Goal: Task Accomplishment & Management: Manage account settings

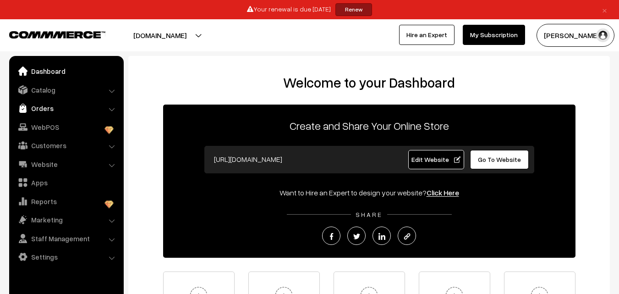
click at [50, 107] on link "Orders" at bounding box center [65, 108] width 109 height 16
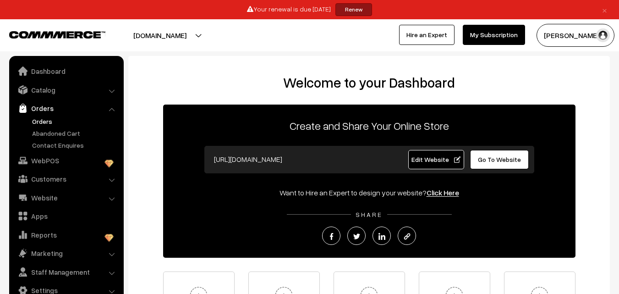
click at [40, 122] on link "Orders" at bounding box center [75, 121] width 91 height 10
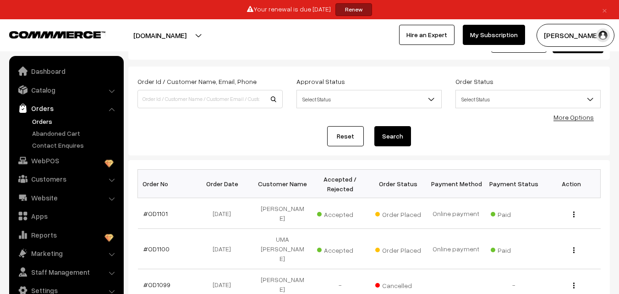
scroll to position [92, 0]
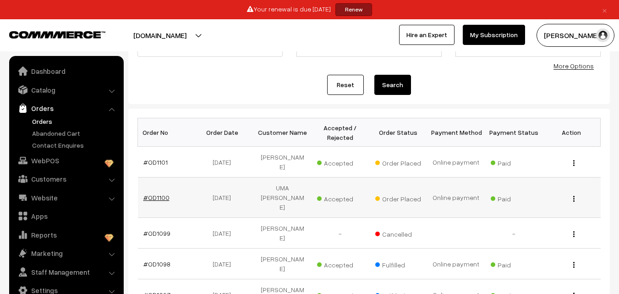
click at [161, 195] on link "#OD1100" at bounding box center [156, 197] width 26 height 8
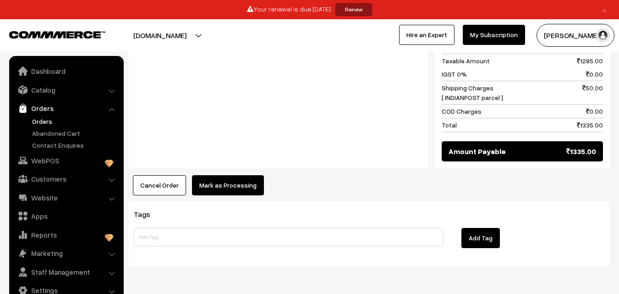
scroll to position [916, 0]
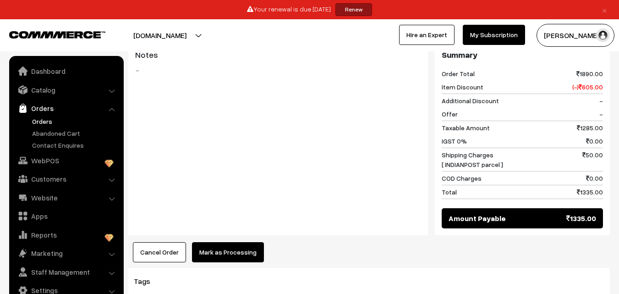
click at [222, 242] on button "Mark as Processing" at bounding box center [228, 252] width 72 height 20
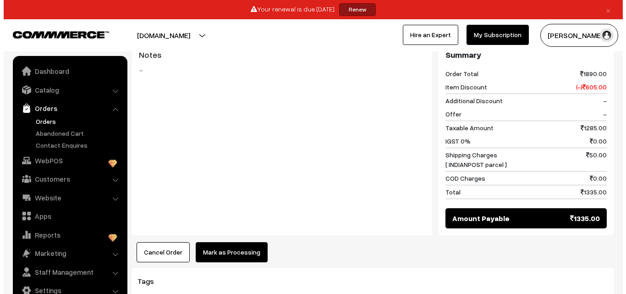
scroll to position [907, 0]
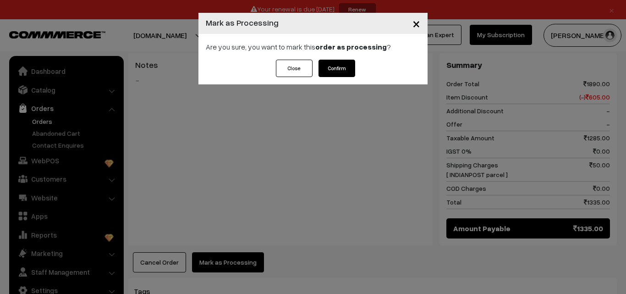
click at [333, 75] on button "Confirm" at bounding box center [336, 68] width 37 height 17
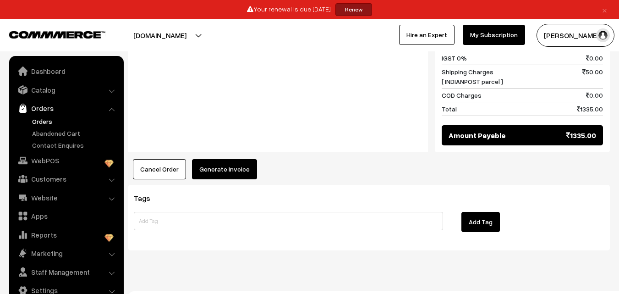
scroll to position [962, 0]
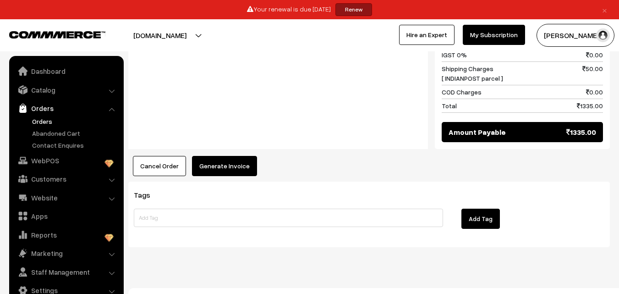
click at [229, 157] on button "Generate Invoice" at bounding box center [224, 166] width 65 height 20
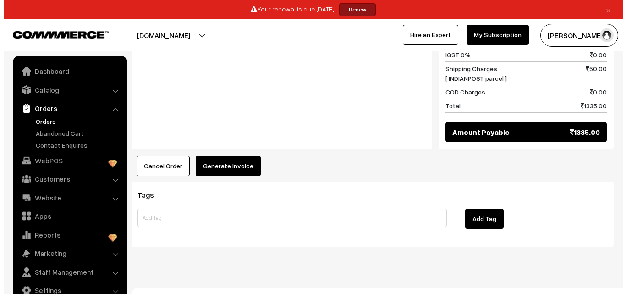
scroll to position [959, 0]
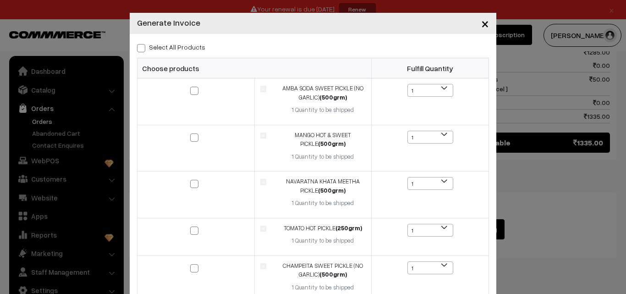
click at [145, 45] on label "Select All Products" at bounding box center [171, 47] width 68 height 10
click at [143, 45] on input "Select All Products" at bounding box center [140, 47] width 6 height 6
checkbox input "true"
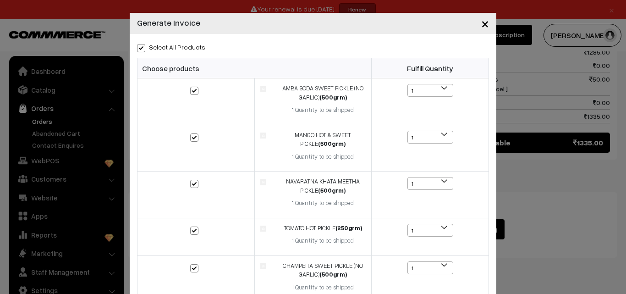
checkbox input "true"
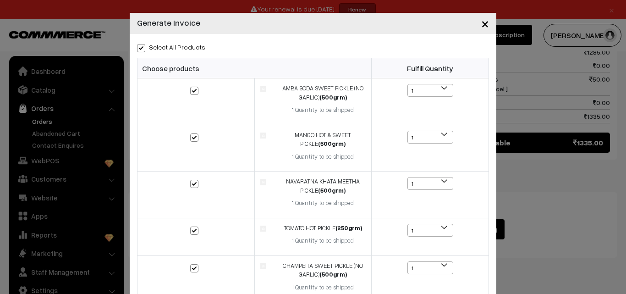
checkbox input "true"
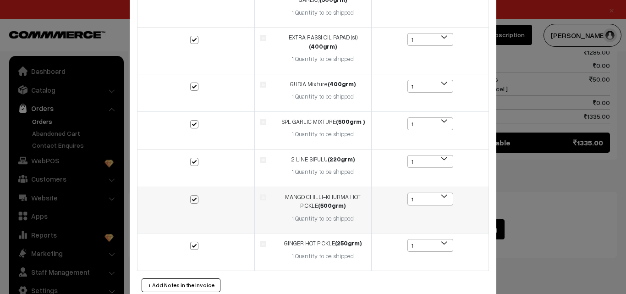
scroll to position [320, 0]
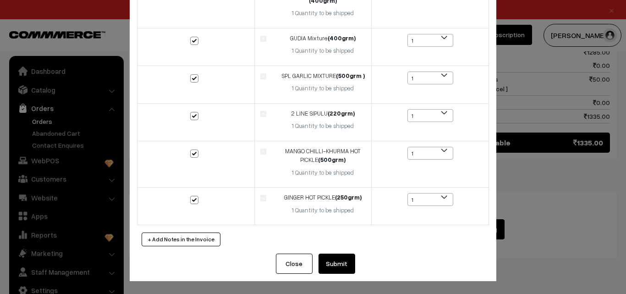
click at [337, 255] on button "Submit" at bounding box center [336, 263] width 37 height 20
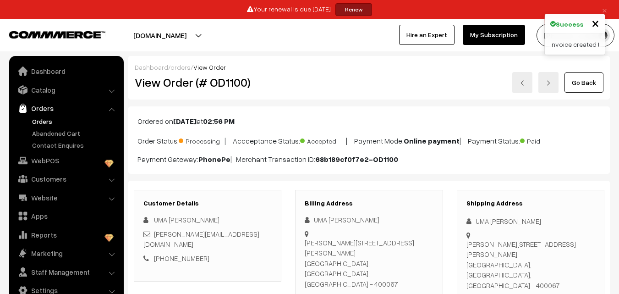
scroll to position [962, 0]
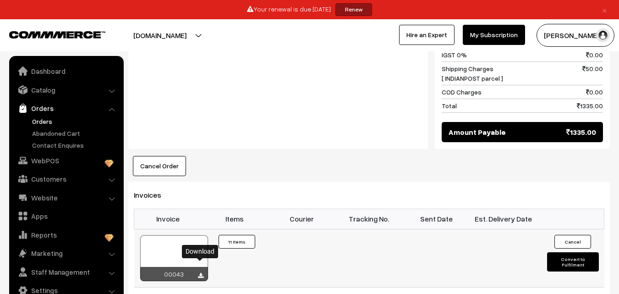
click at [200, 272] on icon at bounding box center [200, 275] width 5 height 6
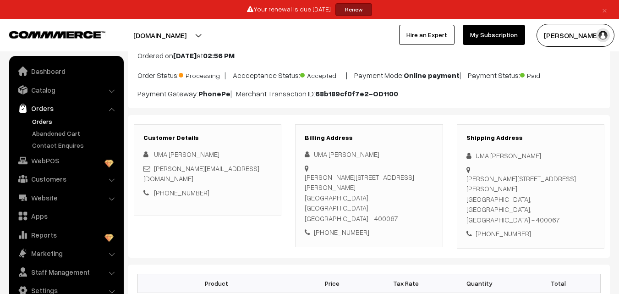
scroll to position [46, 0]
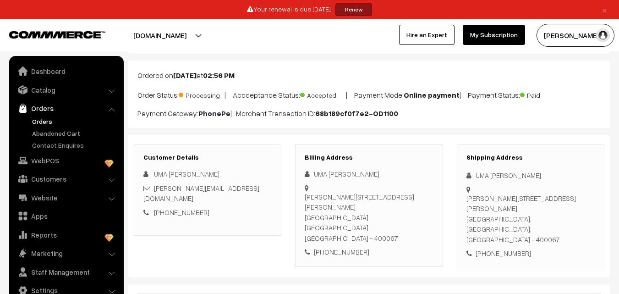
click at [330, 246] on div "+91 7680912234" at bounding box center [369, 251] width 128 height 11
drag, startPoint x: 328, startPoint y: 242, endPoint x: 359, endPoint y: 244, distance: 31.6
click at [359, 246] on div "+91 7680912234" at bounding box center [369, 251] width 128 height 11
copy div "7680912234"
click at [58, 120] on link "Orders" at bounding box center [75, 121] width 91 height 10
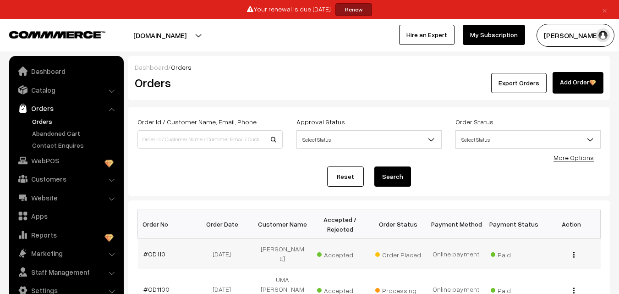
click at [338, 255] on span "Accepted" at bounding box center [340, 253] width 46 height 12
click at [219, 255] on td "29-08-2025" at bounding box center [225, 253] width 58 height 31
click at [156, 254] on link "#OD1101" at bounding box center [155, 254] width 24 height 8
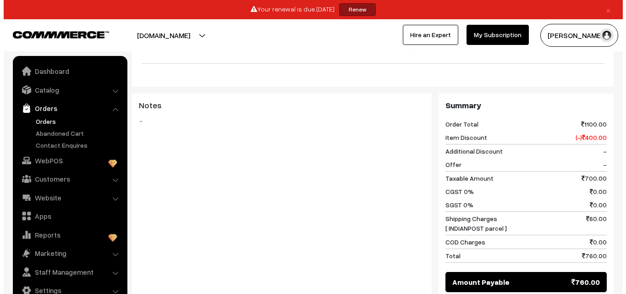
scroll to position [733, 0]
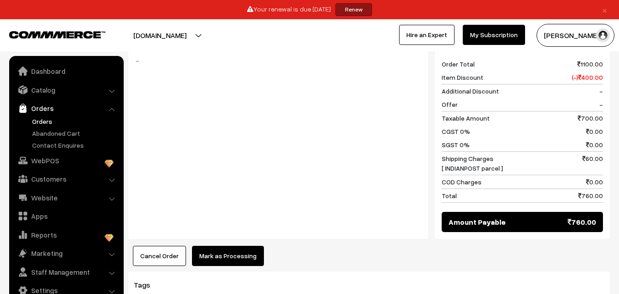
click at [218, 245] on button "Mark as Processing" at bounding box center [228, 255] width 72 height 20
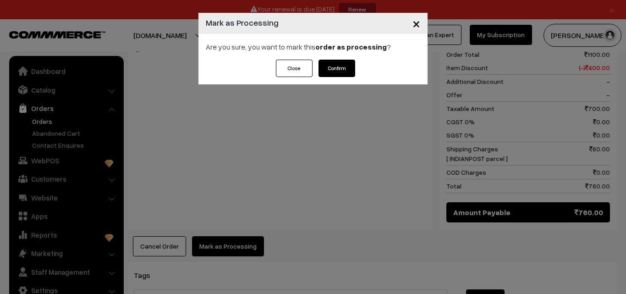
click at [345, 65] on button "Confirm" at bounding box center [336, 68] width 37 height 17
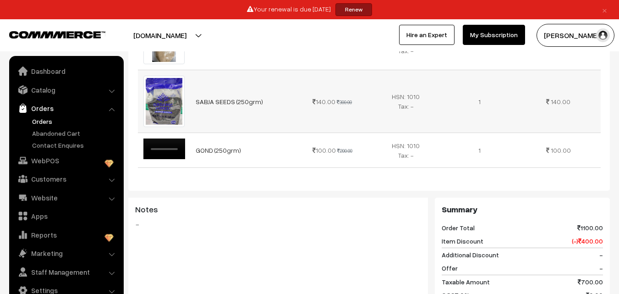
scroll to position [550, 0]
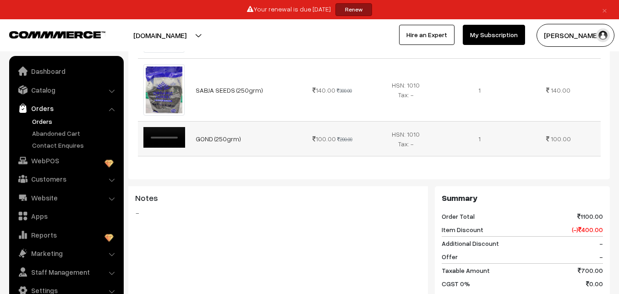
click at [171, 127] on video "Your browser does not support the video tag." at bounding box center [164, 137] width 42 height 21
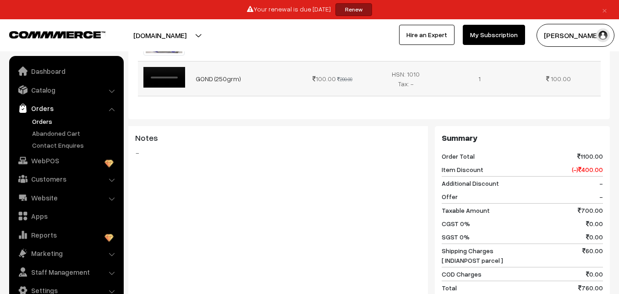
scroll to position [733, 0]
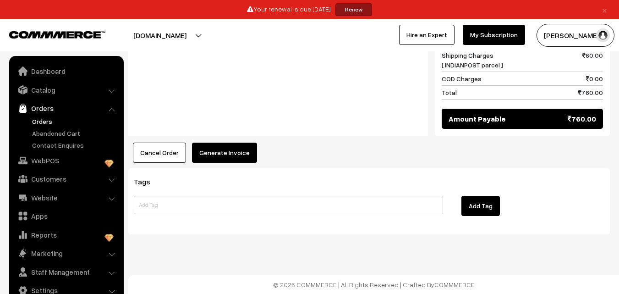
click at [246, 147] on button "Generate Invoice" at bounding box center [224, 152] width 65 height 20
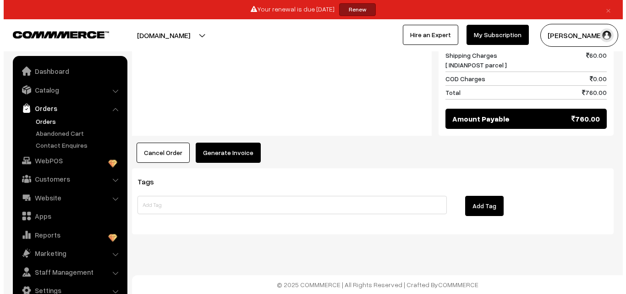
scroll to position [816, 0]
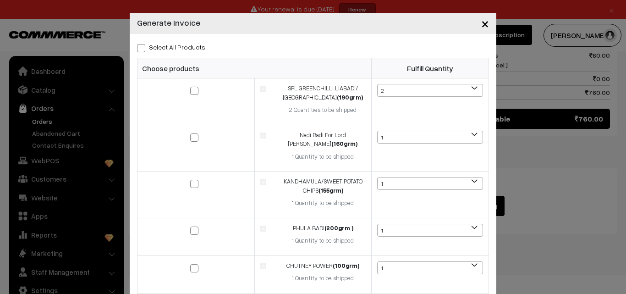
click at [141, 42] on div "Select All Products" at bounding box center [313, 46] width 352 height 11
click at [143, 48] on label "Select All Products" at bounding box center [171, 47] width 68 height 10
click at [143, 48] on input "Select All Products" at bounding box center [140, 47] width 6 height 6
checkbox input "true"
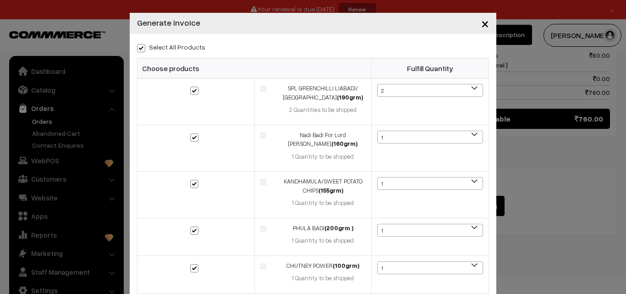
checkbox input "true"
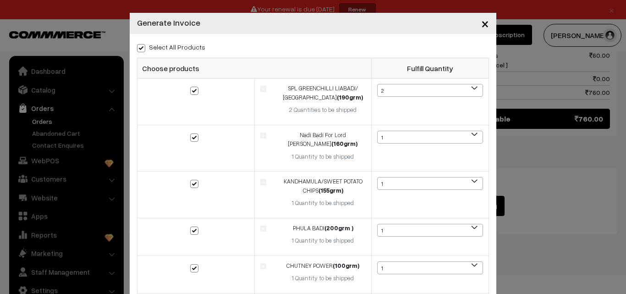
checkbox input "true"
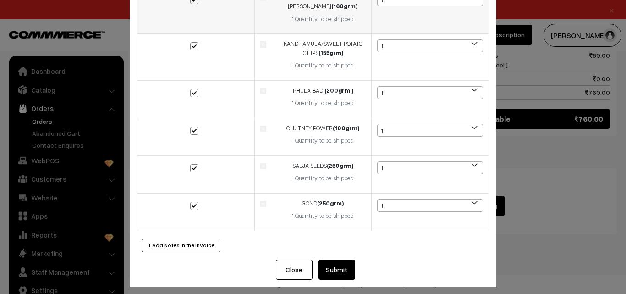
scroll to position [143, 0]
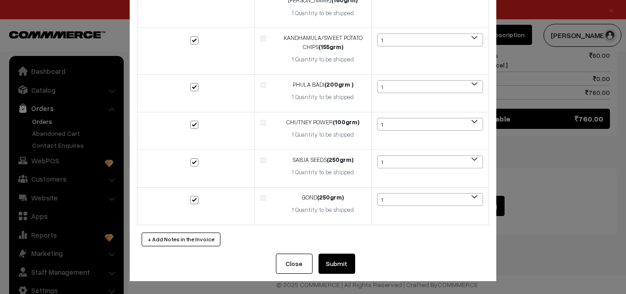
click at [340, 269] on button "Submit" at bounding box center [336, 263] width 37 height 20
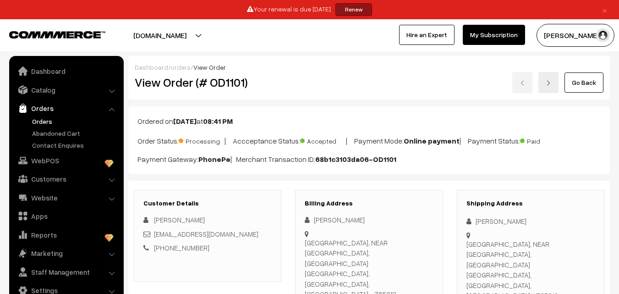
scroll to position [811, 0]
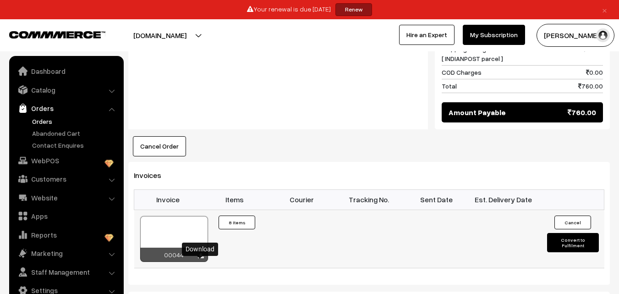
click at [202, 259] on icon at bounding box center [200, 256] width 5 height 6
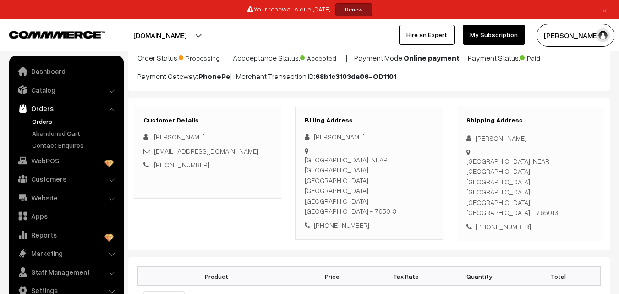
scroll to position [78, 0]
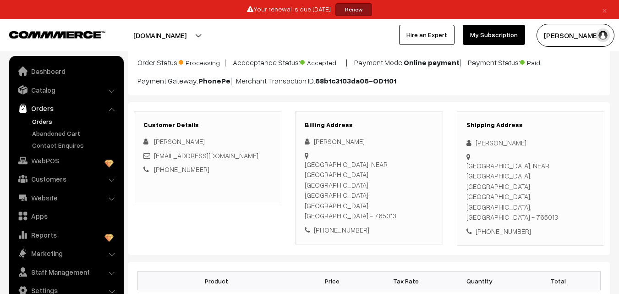
click at [333, 224] on div "[PHONE_NUMBER]" at bounding box center [369, 229] width 128 height 11
copy div "8895355863"
